Goal: Information Seeking & Learning: Learn about a topic

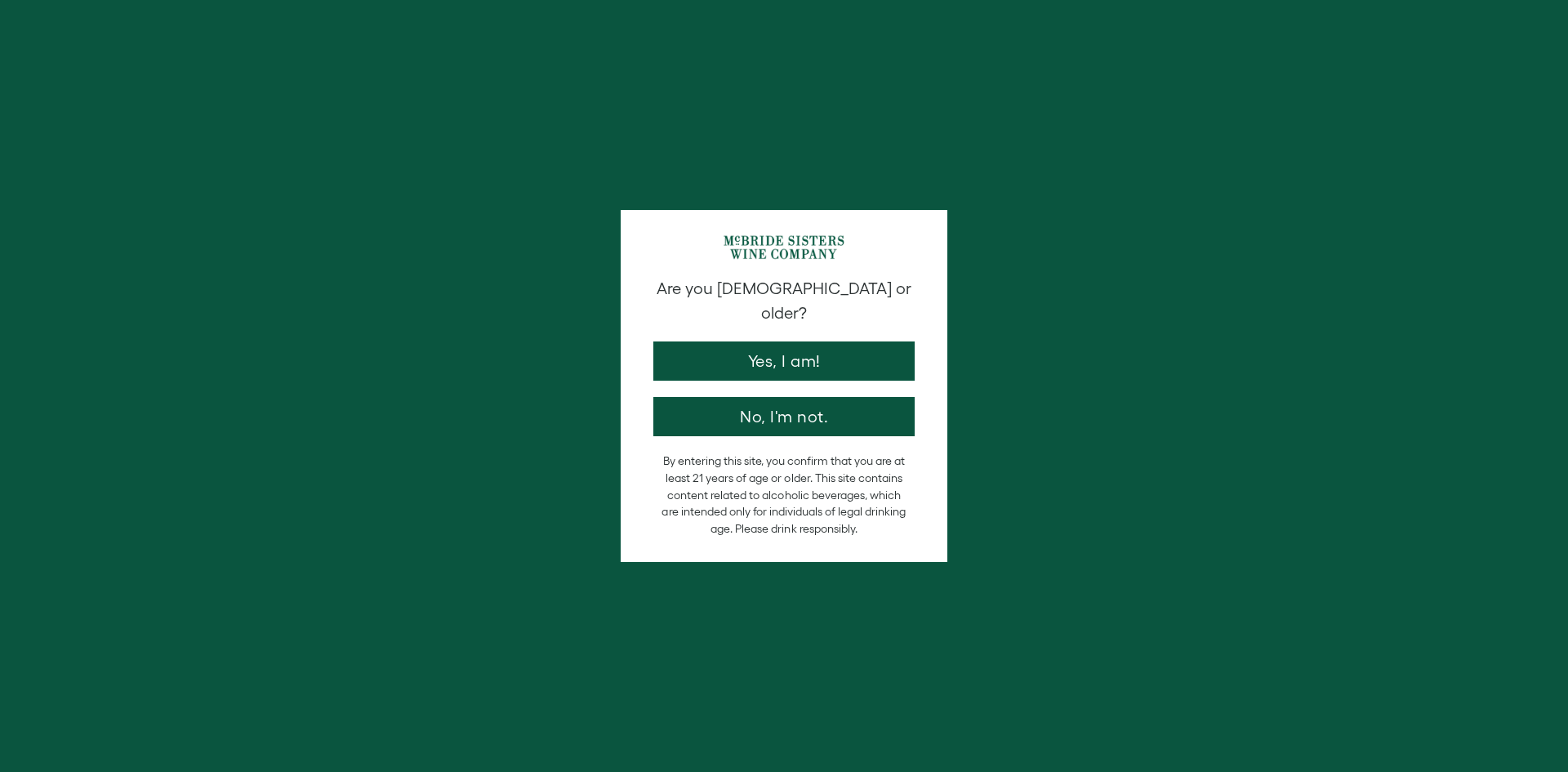
click at [757, 357] on div "Are you [DEMOGRAPHIC_DATA] or older? Yes, I am! No, I'm not." at bounding box center [784, 357] width 278 height 159
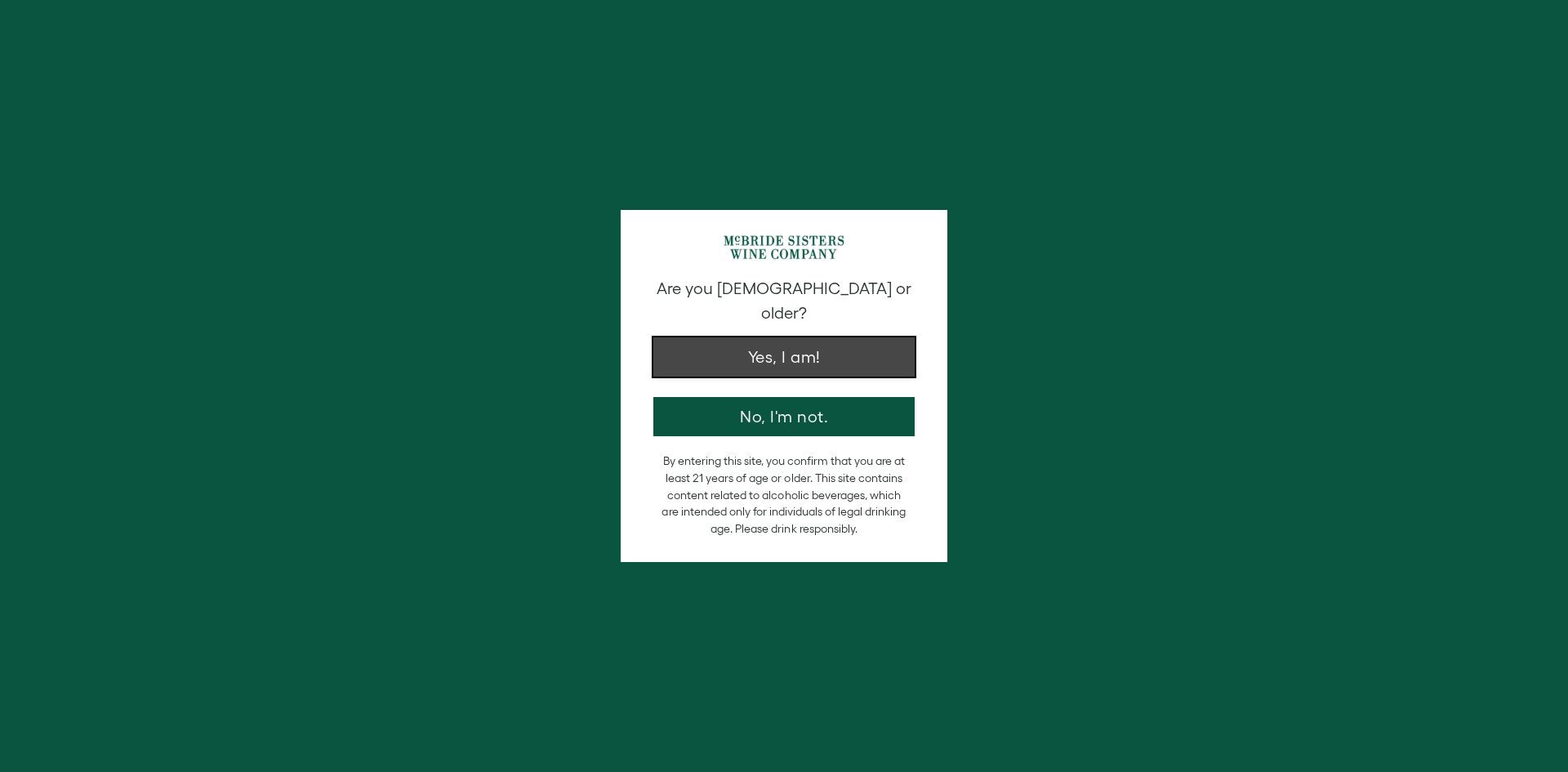
click at [756, 343] on button "Yes, I am!" at bounding box center [783, 357] width 262 height 39
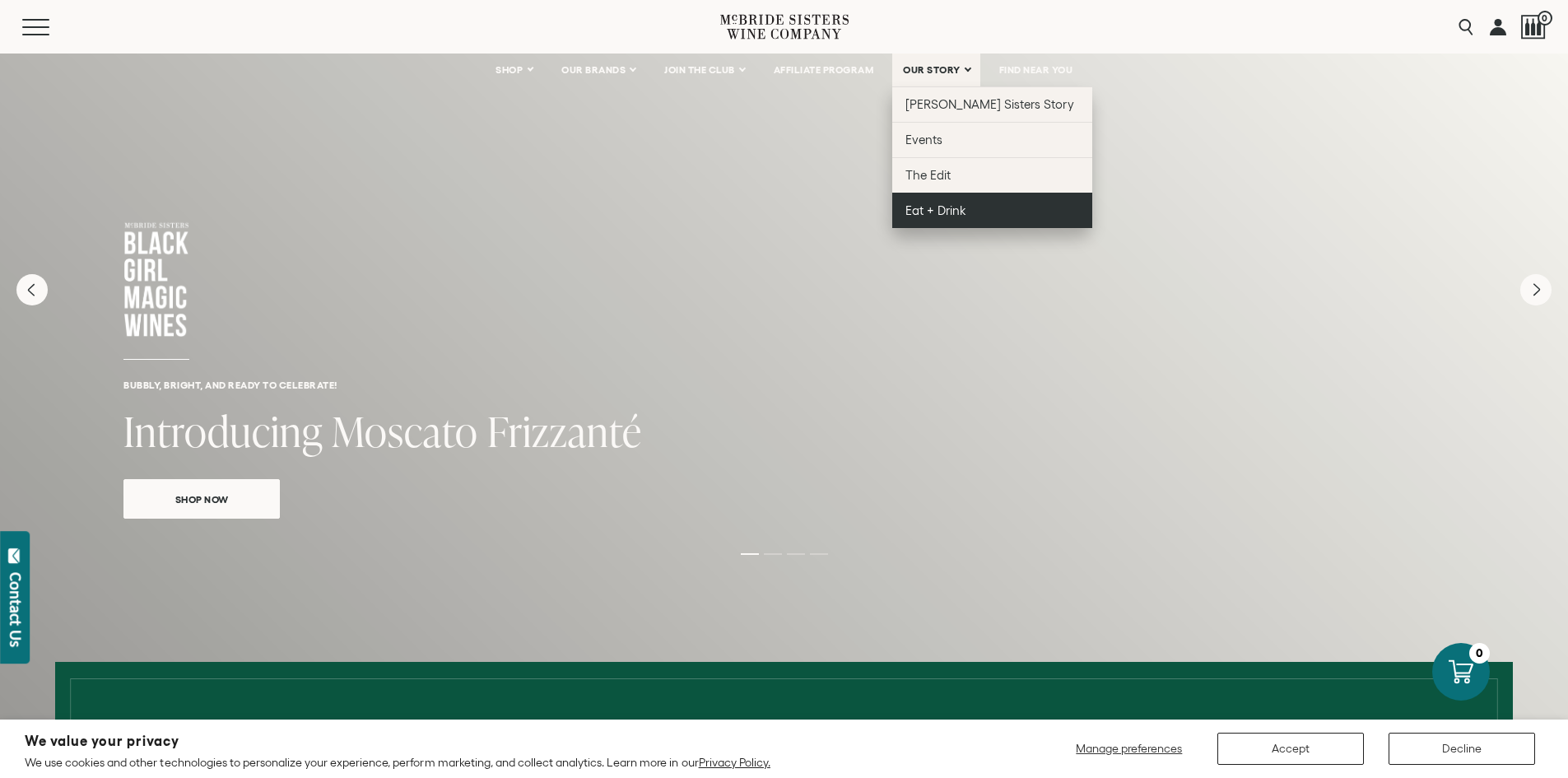
click at [939, 207] on span "Eat + Drink" at bounding box center [935, 210] width 61 height 14
